Goal: Transaction & Acquisition: Purchase product/service

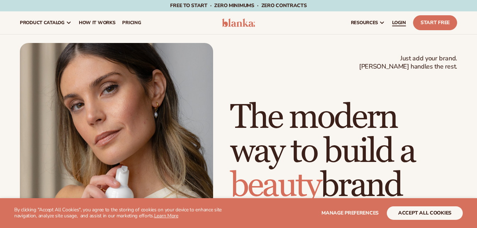
click at [401, 25] on span "LOGIN" at bounding box center [399, 23] width 14 height 6
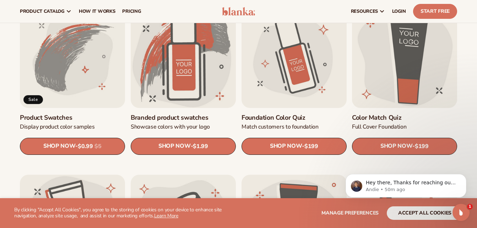
scroll to position [405, 0]
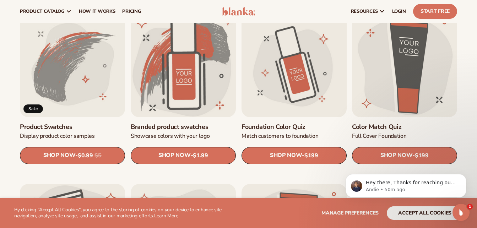
click at [34, 128] on link "Product Swatches" at bounding box center [72, 127] width 105 height 8
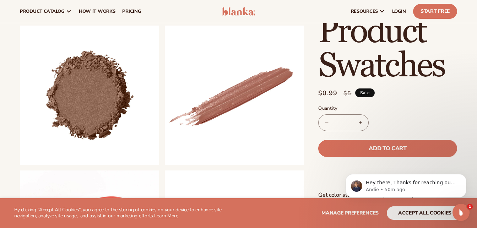
scroll to position [203, 0]
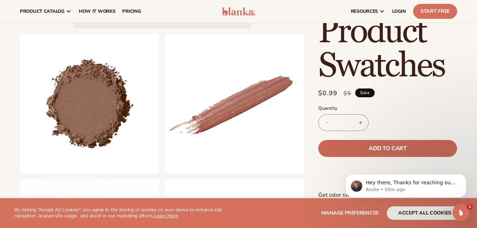
click at [383, 146] on span "Add to cart" at bounding box center [387, 149] width 38 height 6
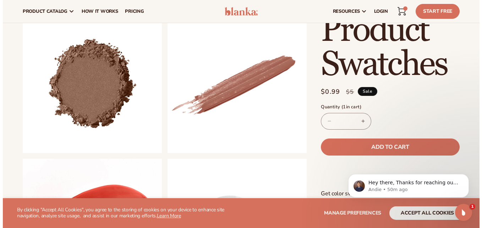
scroll to position [222, 0]
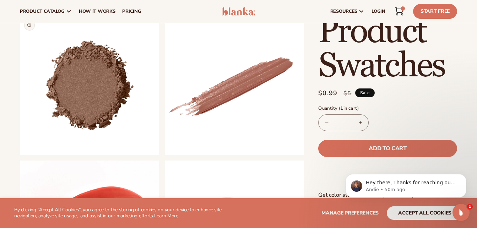
click at [20, 155] on button "Open media 2 in modal" at bounding box center [20, 155] width 0 height 0
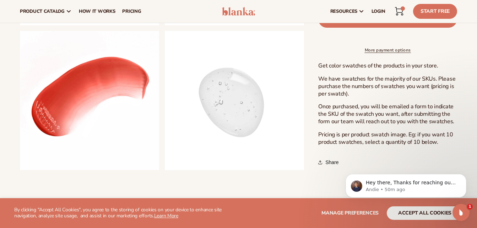
scroll to position [353, 0]
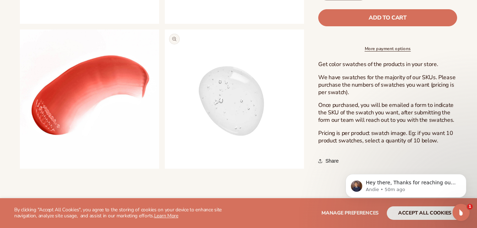
click at [165, 169] on button "Open media 5 in modal" at bounding box center [165, 169] width 0 height 0
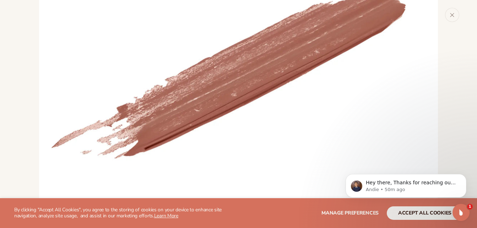
scroll to position [1623, 0]
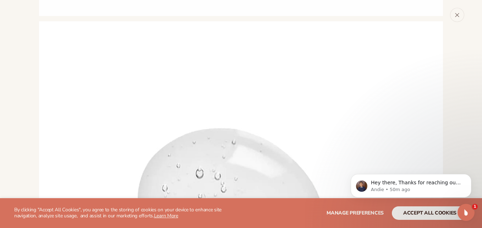
click at [457, 17] on button "Close" at bounding box center [457, 15] width 14 height 14
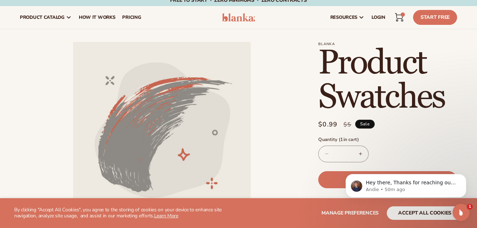
scroll to position [4, 0]
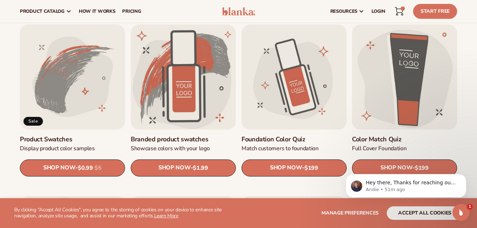
scroll to position [390, 0]
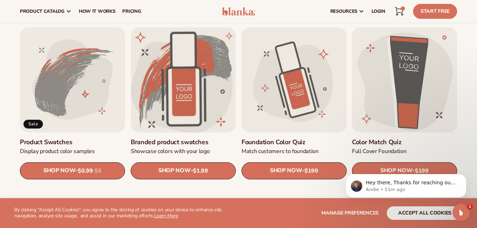
click at [192, 146] on link "Branded product swatches" at bounding box center [183, 142] width 105 height 8
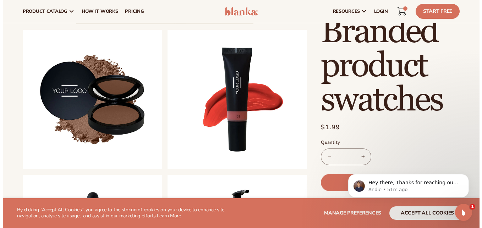
scroll to position [202, 0]
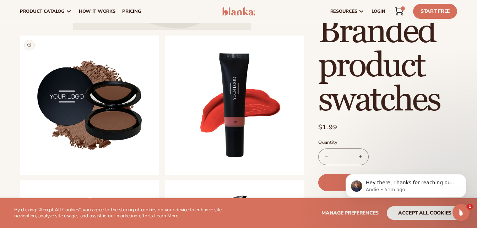
click at [20, 175] on button "Open media 2 in modal" at bounding box center [20, 175] width 0 height 0
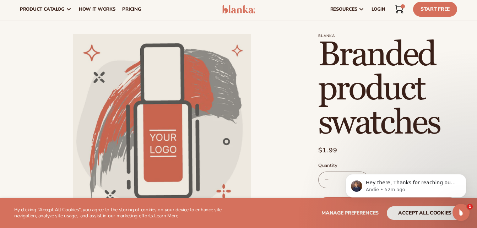
scroll to position [0, 0]
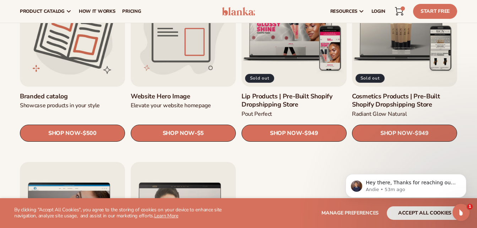
scroll to position [776, 0]
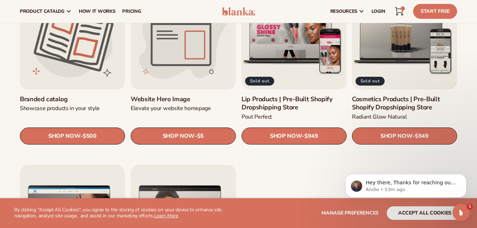
click at [182, 103] on link "Website Hero Image" at bounding box center [183, 99] width 105 height 8
